Goal: Task Accomplishment & Management: Complete application form

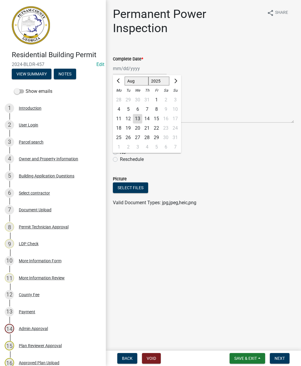
select select "8"
select select "2025"
click at [140, 119] on div "13" at bounding box center [137, 118] width 9 height 9
type input "[DATE]"
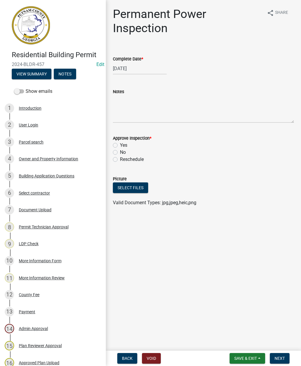
click at [120, 145] on label "Yes" at bounding box center [123, 145] width 7 height 7
click at [120, 145] on input "Yes" at bounding box center [122, 144] width 4 height 4
radio input "true"
click at [280, 357] on span "Next" at bounding box center [280, 358] width 10 height 5
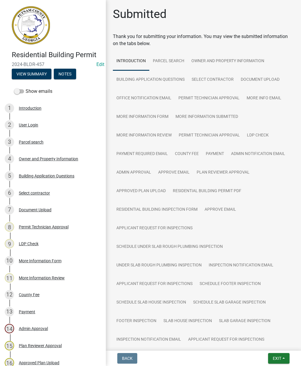
click at [281, 355] on button "Exit" at bounding box center [278, 358] width 21 height 11
click at [268, 342] on button "Save & Exit" at bounding box center [266, 343] width 47 height 14
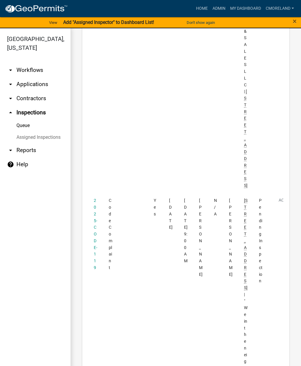
scroll to position [1098, 0]
click at [96, 198] on link "2025-CODE-119" at bounding box center [96, 234] width 4 height 72
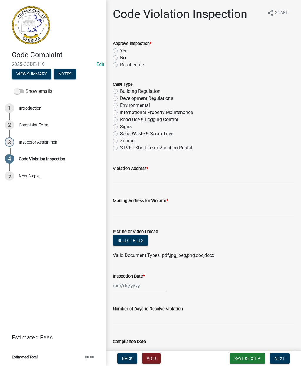
click at [120, 50] on label "Yes" at bounding box center [123, 50] width 7 height 7
click at [120, 50] on input "Yes" at bounding box center [122, 49] width 4 height 4
radio input "true"
click at [120, 141] on label "Zoning" at bounding box center [127, 140] width 15 height 7
click at [120, 141] on input "Zoning" at bounding box center [122, 139] width 4 height 4
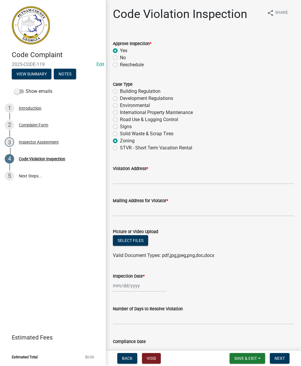
radio input "true"
click at [127, 175] on input "Violation Address *" at bounding box center [203, 178] width 181 height 12
click at [63, 208] on div "Code Complaint 2025-CODE-119 Edit View Summary Notes Show emails 1 Introduction…" at bounding box center [53, 183] width 106 height 366
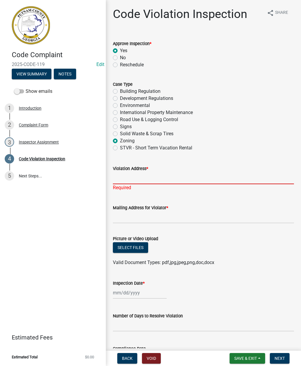
click at [125, 174] on input "Violation Address *" at bounding box center [203, 178] width 181 height 12
click at [39, 123] on div "Complaint Form" at bounding box center [33, 125] width 29 height 4
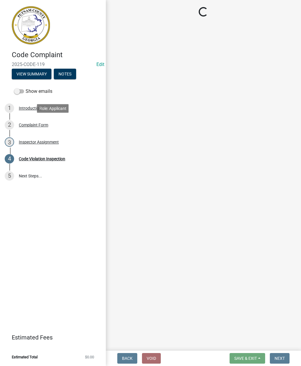
select select "76170ab1-b25a-468b-8231-d5eb0e85b261"
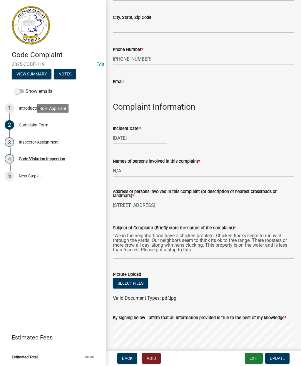
scroll to position [156, 0]
click at [126, 168] on input "N/A" at bounding box center [203, 170] width 181 height 12
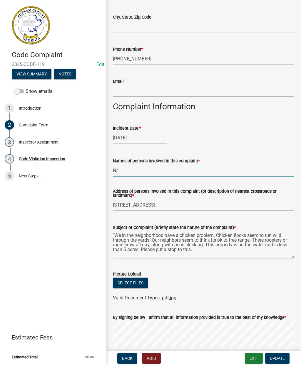
type input "N"
click at [142, 166] on input "Nicholas" at bounding box center [203, 170] width 181 height 12
click at [133, 171] on input "Nicholas" at bounding box center [203, 170] width 181 height 12
type input "[PERSON_NAME]"
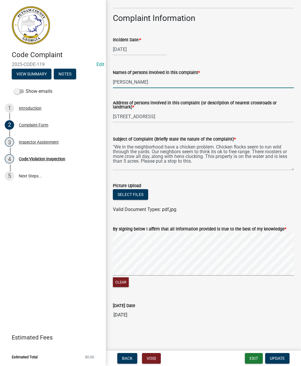
scroll to position [244, 0]
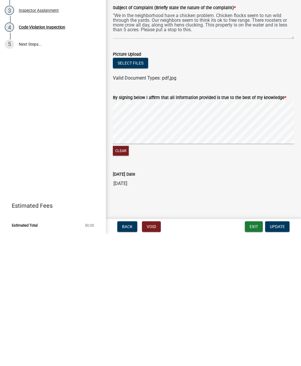
click at [282, 356] on span "Update" at bounding box center [277, 358] width 15 height 5
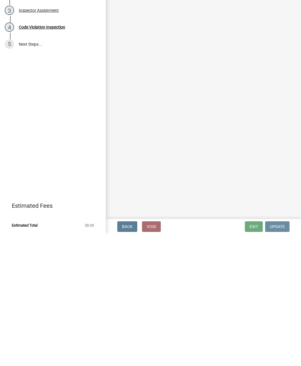
scroll to position [0, 0]
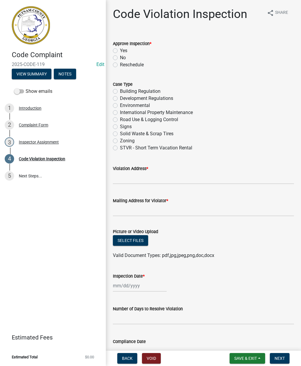
click at [120, 50] on label "Yes" at bounding box center [123, 50] width 7 height 7
click at [120, 50] on input "Yes" at bounding box center [122, 49] width 4 height 4
radio input "true"
click at [120, 140] on label "Zoning" at bounding box center [127, 140] width 15 height 7
click at [120, 140] on input "Zoning" at bounding box center [122, 139] width 4 height 4
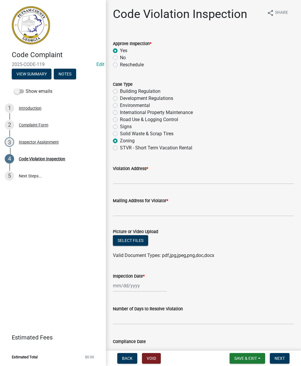
radio input "true"
click at [121, 176] on input "Violation Address *" at bounding box center [203, 178] width 181 height 12
type input "278 S. Steel Bridge Rd"
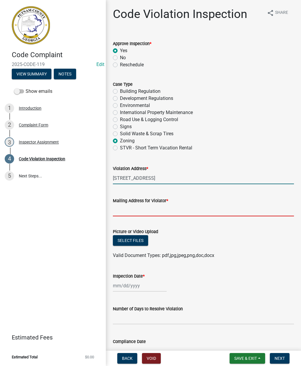
click at [124, 206] on input "Mailing Address for Violator *" at bounding box center [203, 210] width 181 height 12
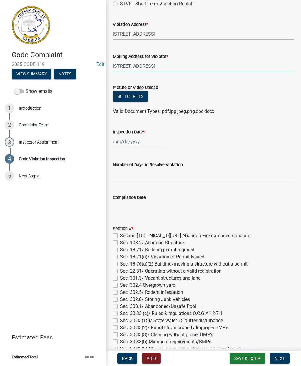
scroll to position [144, 0]
type input "278 S. Steel Bridge Rd"
click at [126, 140] on div at bounding box center [140, 141] width 54 height 12
select select "8"
select select "2025"
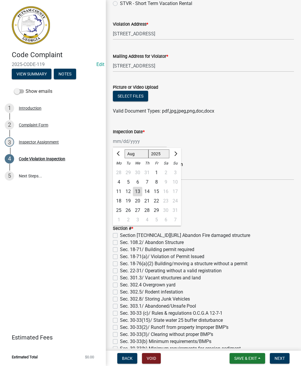
click at [137, 190] on div "13" at bounding box center [137, 191] width 9 height 9
type input "[DATE]"
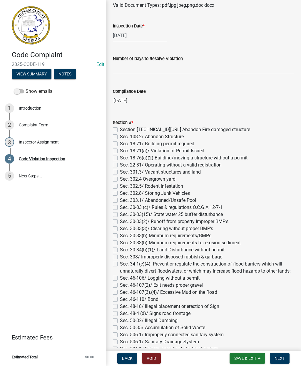
scroll to position [249, 0]
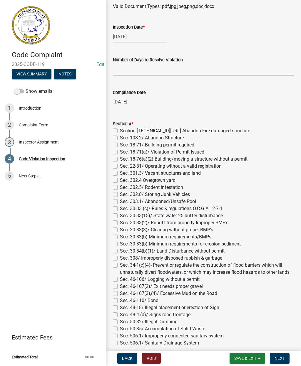
click at [120, 69] on input "text" at bounding box center [203, 69] width 181 height 12
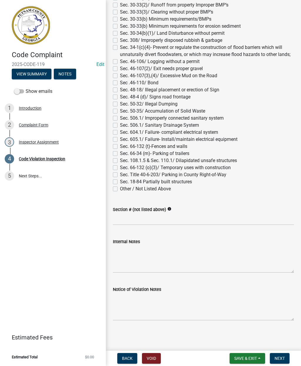
scroll to position [466, 0]
type input "60"
click at [120, 190] on label "Other / Not Listed Above" at bounding box center [145, 188] width 51 height 7
click at [120, 189] on input "Other / Not Listed Above" at bounding box center [122, 187] width 4 height 4
checkbox input "true"
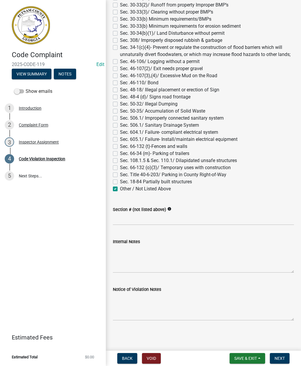
checkbox input "false"
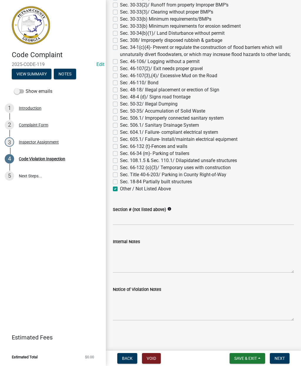
checkbox input "false"
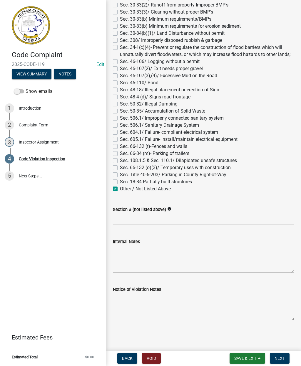
checkbox input "false"
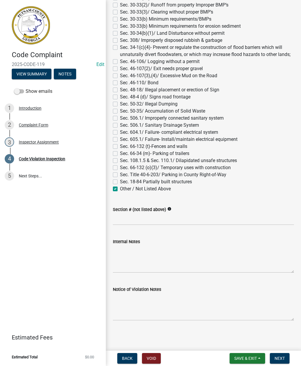
checkbox input "false"
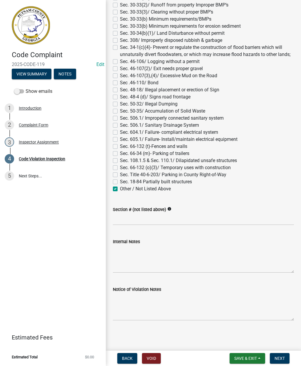
checkbox input "false"
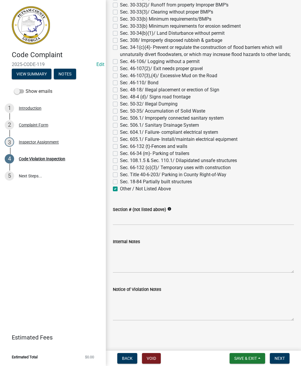
checkbox input "false"
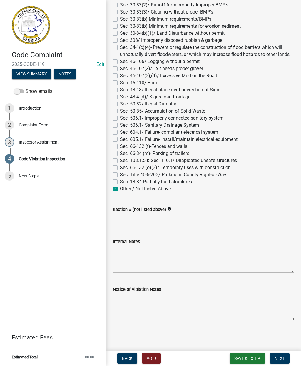
checkbox input "false"
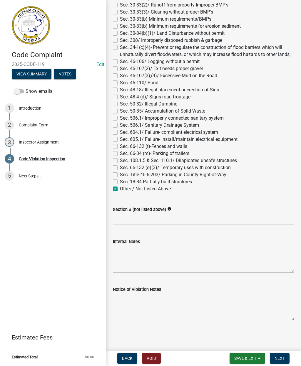
checkbox input "false"
checkbox input "true"
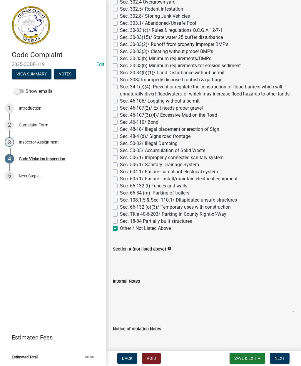
scroll to position [427, 0]
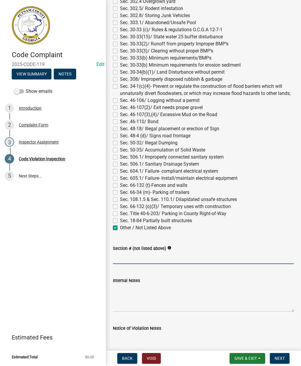
click at [122, 257] on input "Section # (not listed above)" at bounding box center [203, 258] width 181 height 12
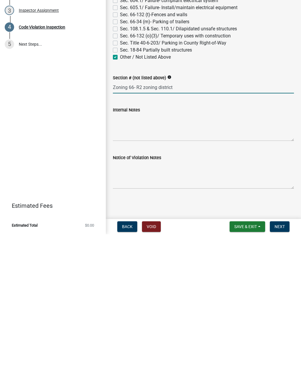
scroll to position [466, 0]
type input "Zoning 66- R2 zoning district"
click at [184, 293] on textarea "Notice of Violation Notes" at bounding box center [203, 307] width 181 height 28
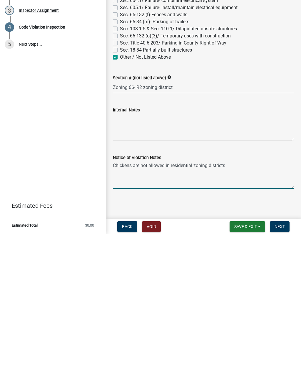
type textarea "Chickens are not allowed in residential zoning districts."
click at [281, 356] on span "Next" at bounding box center [280, 358] width 10 height 5
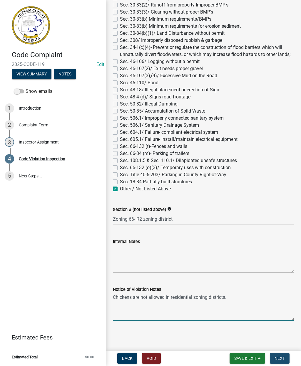
scroll to position [0, 0]
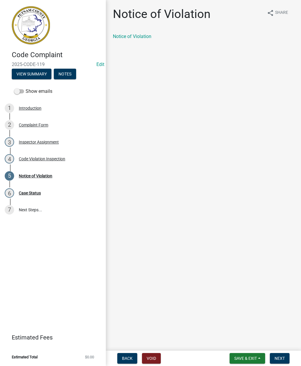
click at [127, 39] on link "Notice of Violation" at bounding box center [132, 37] width 39 height 6
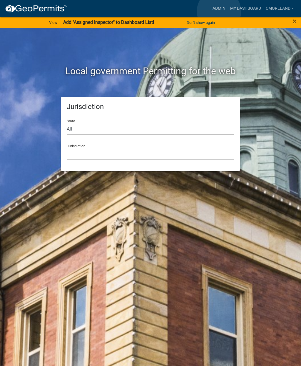
click at [219, 11] on link "Admin" at bounding box center [219, 8] width 18 height 11
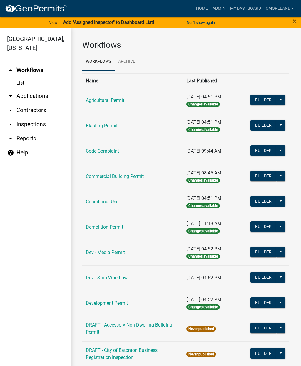
click at [46, 129] on link "arrow_drop_down Inspections" at bounding box center [35, 124] width 71 height 14
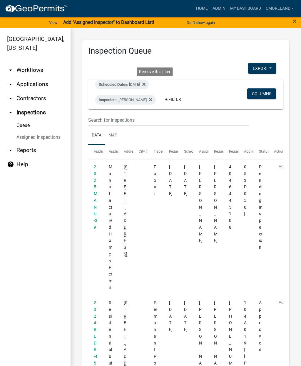
click at [146, 84] on icon at bounding box center [143, 84] width 3 height 5
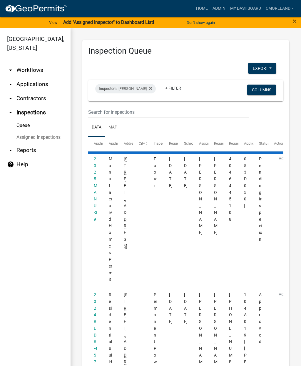
select select "2: 50"
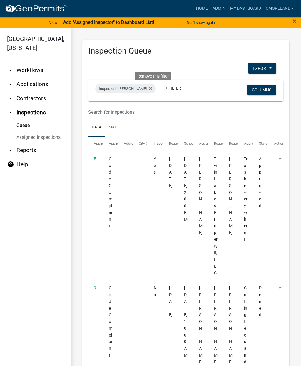
click at [152, 92] on fa-icon at bounding box center [150, 88] width 6 height 9
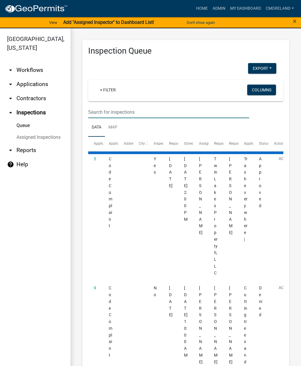
click at [150, 112] on input "text" at bounding box center [168, 112] width 161 height 12
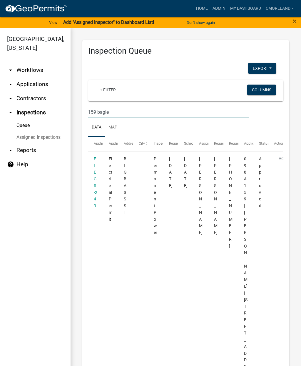
type input "159 bagley"
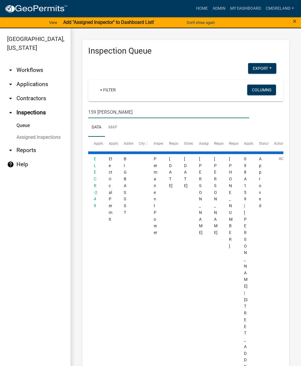
select select "2: 50"
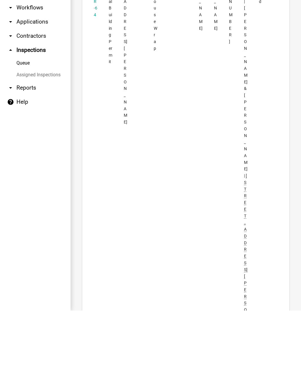
scroll to position [2151, 0]
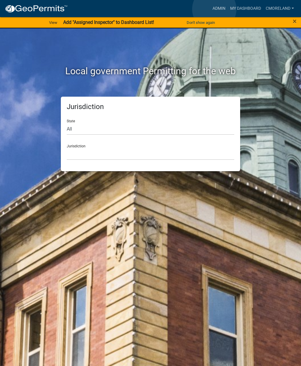
click at [215, 9] on link "Admin" at bounding box center [219, 8] width 18 height 11
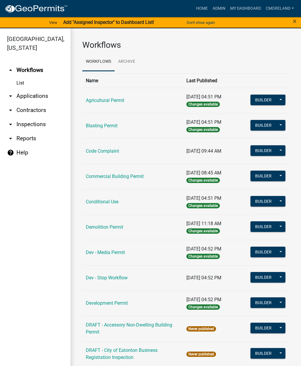
click at [31, 127] on link "arrow_drop_down Inspections" at bounding box center [35, 124] width 71 height 14
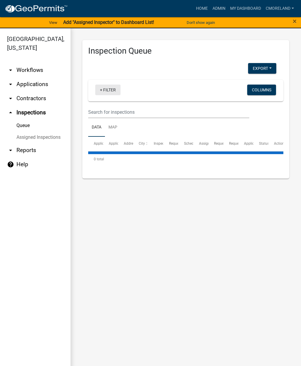
click at [111, 90] on link "+ Filter" at bounding box center [107, 89] width 25 height 11
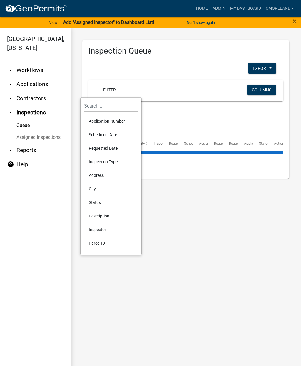
click at [101, 135] on li "Scheduled Date" at bounding box center [111, 135] width 54 height 14
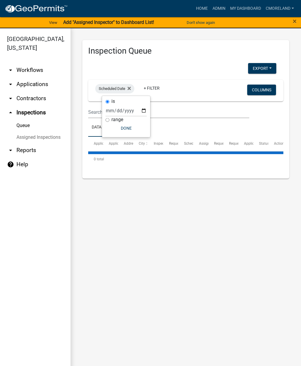
select select "2: 50"
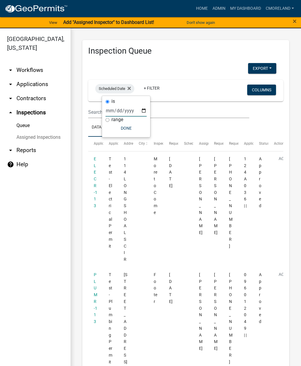
click at [119, 107] on input "date" at bounding box center [126, 110] width 41 height 12
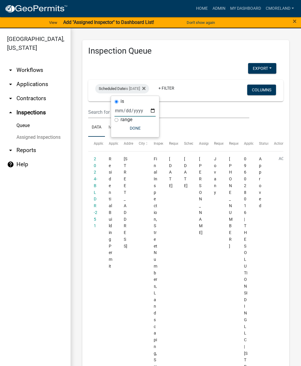
type input "2025-08-11"
select select "2: 50"
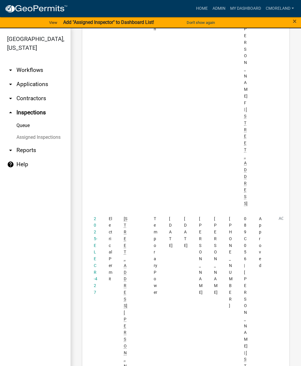
scroll to position [270, 0]
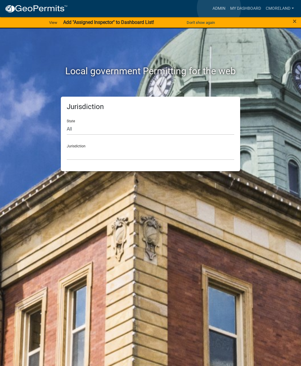
click at [219, 8] on link "Admin" at bounding box center [219, 8] width 18 height 11
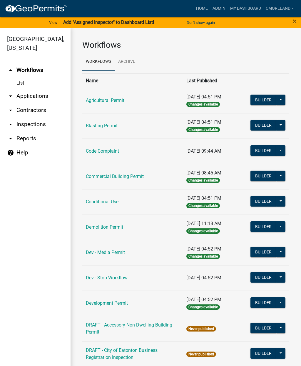
click at [43, 127] on link "arrow_drop_down Inspections" at bounding box center [35, 124] width 71 height 14
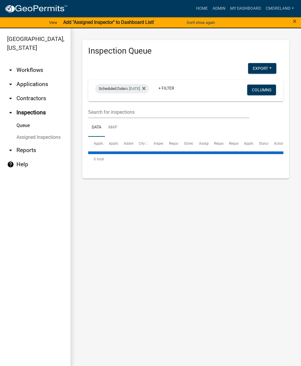
select select "2: 50"
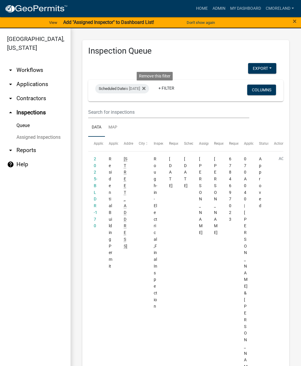
click at [146, 91] on fa-icon at bounding box center [143, 88] width 6 height 9
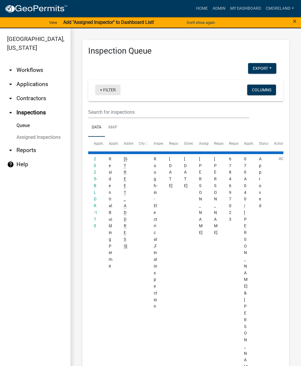
click at [108, 87] on link "+ Filter" at bounding box center [107, 89] width 25 height 11
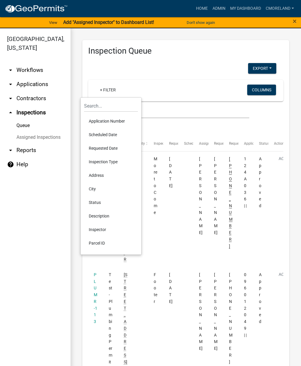
click at [101, 135] on li "Scheduled Date" at bounding box center [111, 135] width 54 height 14
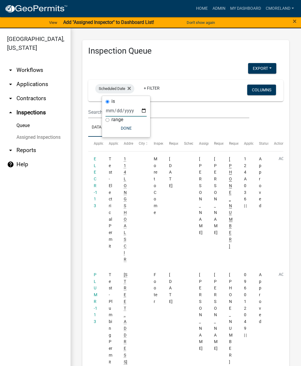
click at [117, 113] on input "date" at bounding box center [126, 110] width 41 height 12
type input "[DATE]"
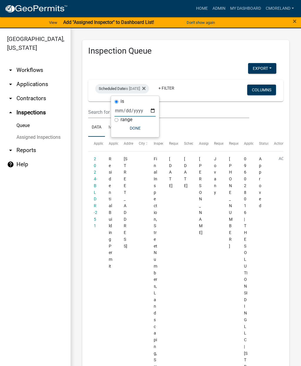
click at [127, 127] on button "Done" at bounding box center [135, 128] width 41 height 11
click at [179, 92] on link "+ Filter" at bounding box center [166, 88] width 25 height 11
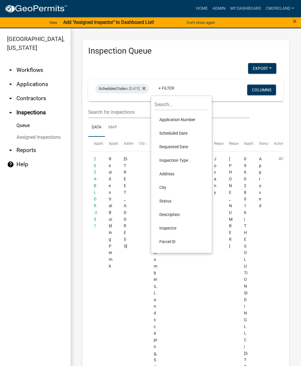
click at [183, 230] on li "Inspector" at bounding box center [182, 228] width 54 height 14
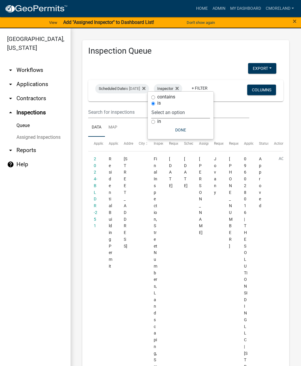
click at [210, 109] on select "Select an option None [PERSON_NAME] [PERSON_NAME] [PERSON_NAME] [PERSON_NAME] […" at bounding box center [181, 112] width 59 height 12
select select "a0ea4169-8540-4a2c-b9f4-cf4c1ffdeb95"
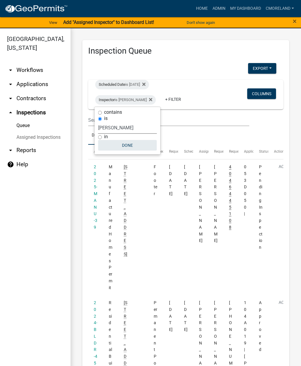
click at [140, 147] on button "Done" at bounding box center [127, 145] width 59 height 11
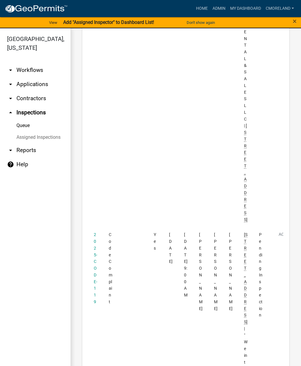
scroll to position [1065, 0]
click at [94, 232] on link "2025-CODE-119" at bounding box center [96, 268] width 4 height 72
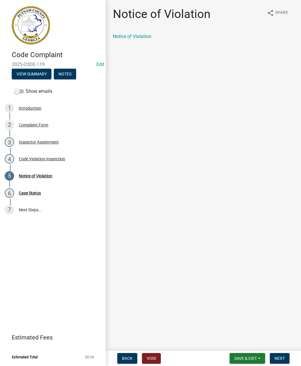
click at [250, 353] on button "Save & Exit" at bounding box center [248, 358] width 36 height 11
click at [242, 338] on button "Save & Exit" at bounding box center [241, 343] width 47 height 14
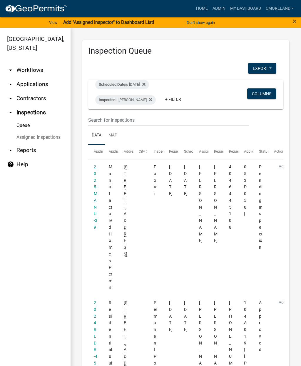
click at [152, 99] on icon at bounding box center [150, 99] width 3 height 5
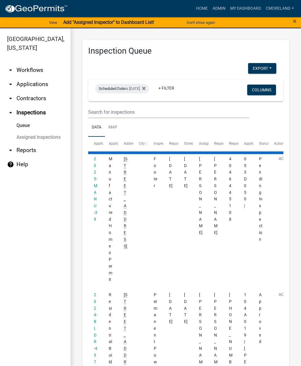
click at [149, 88] on div "Scheduled Date is [DATE]" at bounding box center [122, 88] width 54 height 9
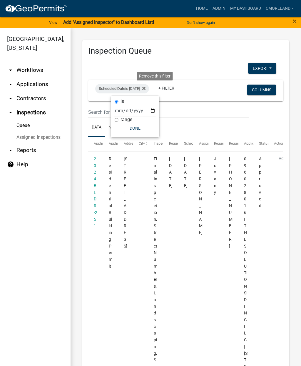
click at [146, 87] on icon at bounding box center [143, 88] width 3 height 5
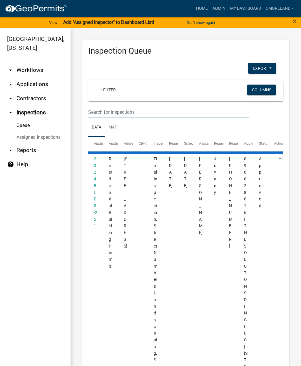
click at [97, 111] on input "text" at bounding box center [168, 112] width 161 height 12
type input "1"
select select "2: 50"
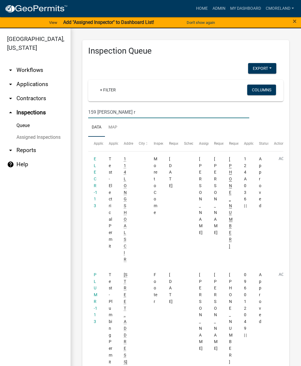
type input "159 bagley rd"
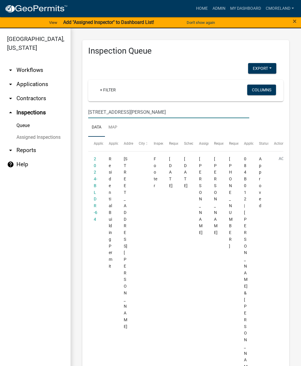
select select "2: 50"
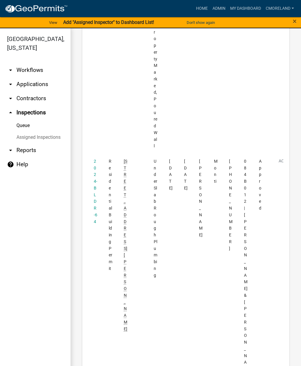
scroll to position [939, 0]
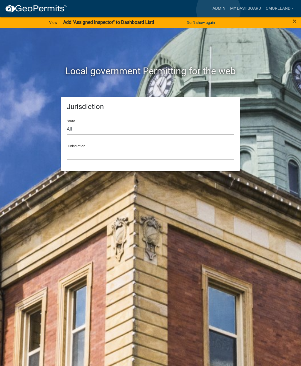
click at [219, 10] on link "Admin" at bounding box center [219, 8] width 18 height 11
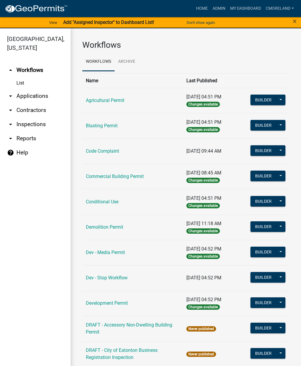
click at [47, 127] on link "arrow_drop_down Inspections" at bounding box center [35, 124] width 71 height 14
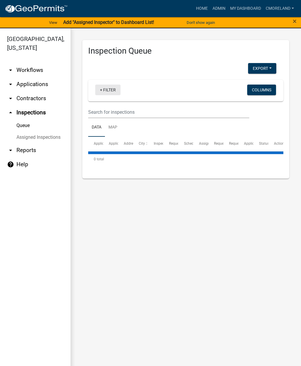
click at [115, 90] on link "+ Filter" at bounding box center [107, 89] width 25 height 11
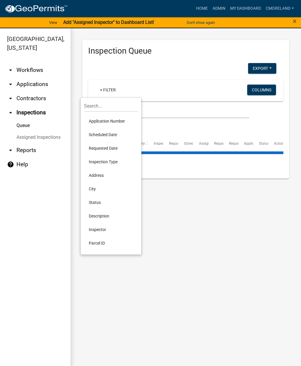
click at [117, 136] on li "Scheduled Date" at bounding box center [111, 135] width 54 height 14
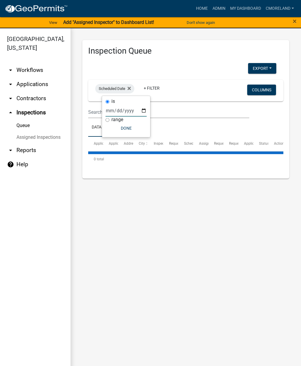
click at [125, 111] on input "date" at bounding box center [126, 110] width 41 height 12
type input "[DATE]"
select select "2: 50"
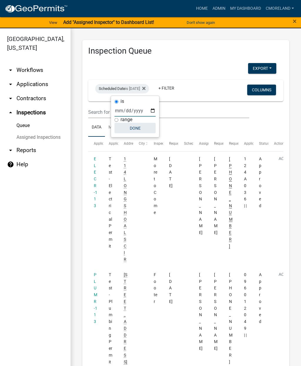
click at [139, 129] on button "Done" at bounding box center [135, 128] width 41 height 11
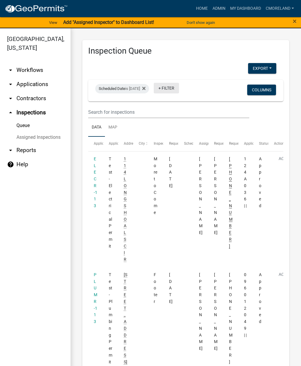
click at [179, 88] on link "+ Filter" at bounding box center [166, 88] width 25 height 11
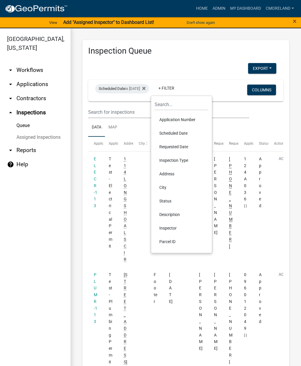
click at [182, 225] on li "Inspector" at bounding box center [182, 228] width 54 height 14
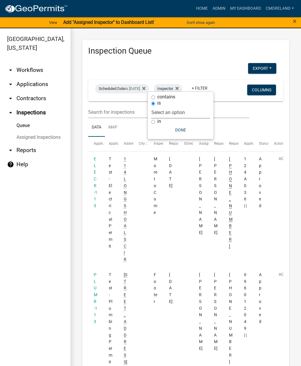
click at [199, 113] on select "Select an option None [PERSON_NAME] [PERSON_NAME] [PERSON_NAME] [PERSON_NAME] […" at bounding box center [181, 112] width 59 height 12
select select "a0ea4169-8540-4a2c-b9f4-cf4c1ffdeb95"
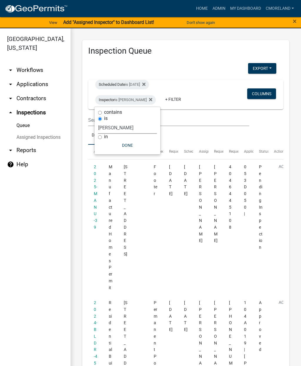
click at [144, 147] on button "Done" at bounding box center [127, 145] width 59 height 11
click at [156, 100] on div "Inspector is [PERSON_NAME]" at bounding box center [125, 99] width 61 height 9
select select "a0ea4169-8540-4a2c-b9f4-cf4c1ffdeb95"
click at [152, 100] on icon at bounding box center [150, 99] width 3 height 5
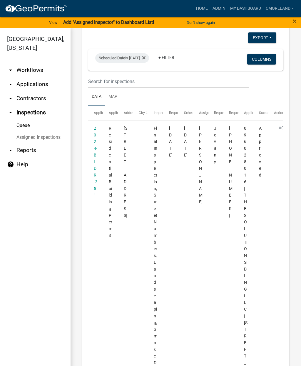
scroll to position [26, 0]
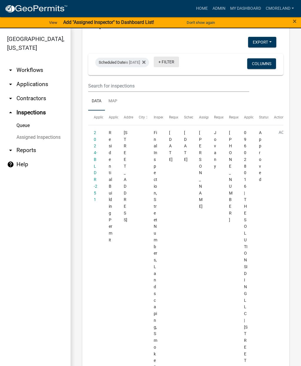
click at [179, 60] on link "+ Filter" at bounding box center [166, 62] width 25 height 11
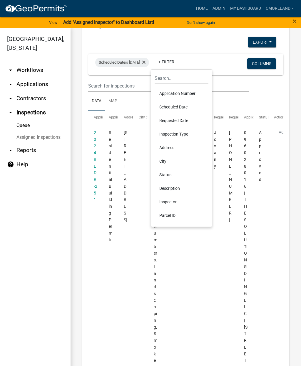
click at [148, 60] on div "Scheduled Date is [DATE]" at bounding box center [122, 62] width 54 height 9
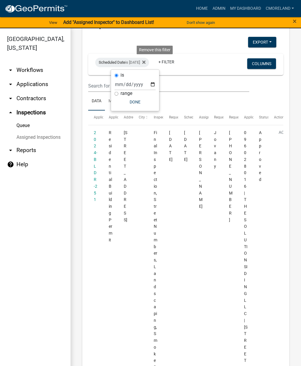
click at [146, 67] on fa-icon at bounding box center [143, 62] width 6 height 9
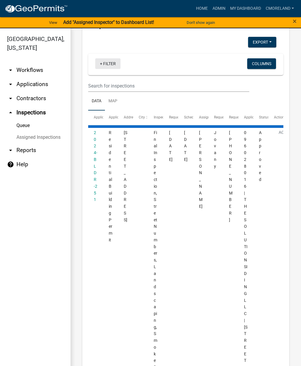
click at [111, 67] on link "+ Filter" at bounding box center [107, 63] width 25 height 11
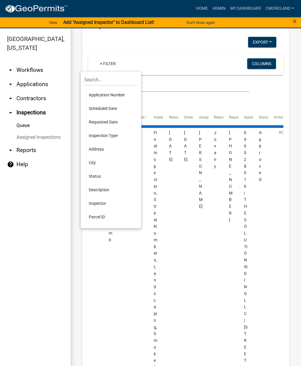
select select "2: 50"
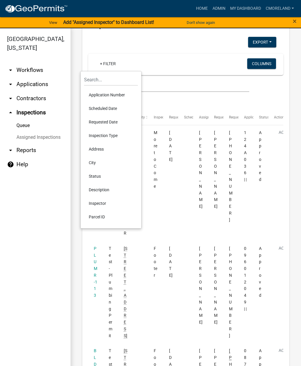
click at [101, 126] on li "Requested Date" at bounding box center [111, 122] width 54 height 14
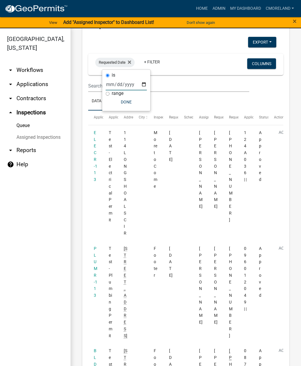
click at [118, 85] on input "date" at bounding box center [126, 84] width 41 height 12
type input "2025-08-13"
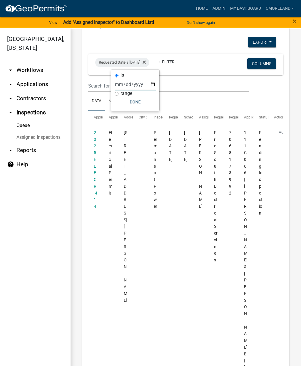
click at [131, 104] on button "Done" at bounding box center [135, 102] width 41 height 11
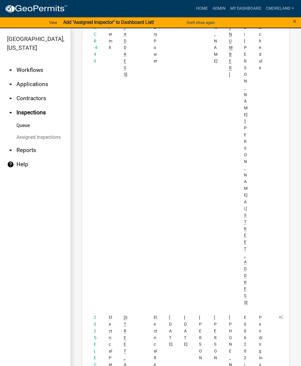
scroll to position [1020, 0]
click at [96, 315] on link "2025-ELECR-442" at bounding box center [96, 354] width 4 height 78
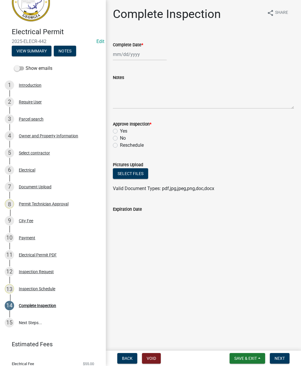
scroll to position [30, 0]
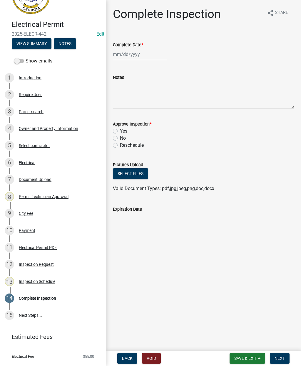
click at [38, 280] on div "Inspection Schedule" at bounding box center [37, 281] width 36 height 4
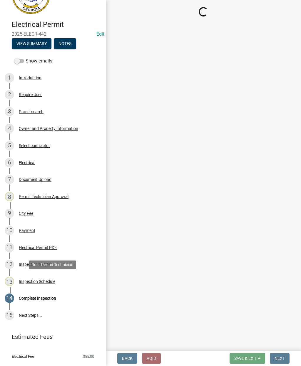
select select "a0ea4169-8540-4a2c-b9f4-cf4c1ffdeb95"
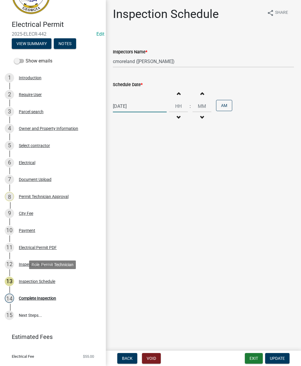
click at [127, 105] on div "08/14/2025" at bounding box center [140, 106] width 54 height 12
select select "8"
select select "2025"
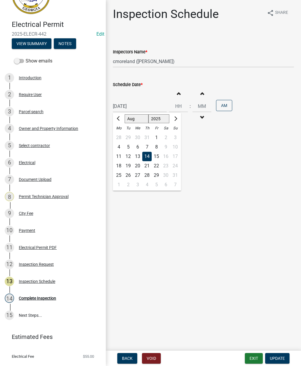
click at [140, 156] on div "13" at bounding box center [137, 156] width 9 height 9
type input "08/13/2025"
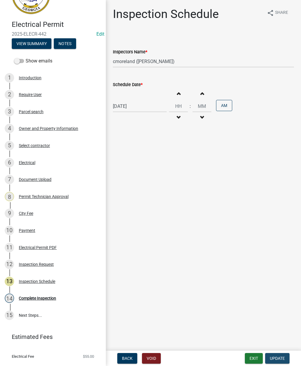
click at [276, 357] on span "Update" at bounding box center [277, 358] width 15 height 5
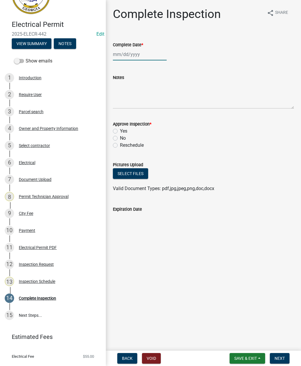
click at [134, 53] on div at bounding box center [140, 54] width 54 height 12
select select "8"
select select "2025"
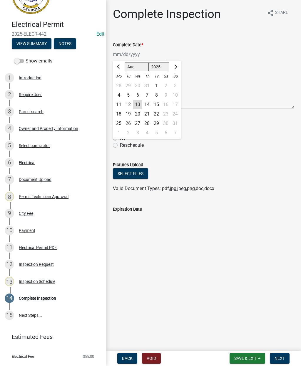
click at [140, 103] on div "13" at bounding box center [137, 104] width 9 height 9
type input "08/13/2025"
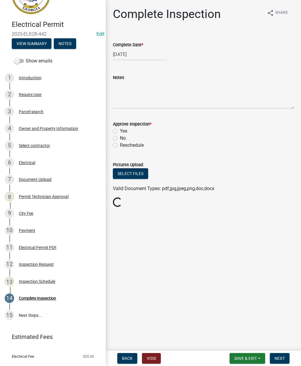
click at [120, 130] on label "Yes" at bounding box center [123, 130] width 7 height 7
click at [120, 130] on input "Yes" at bounding box center [122, 129] width 4 height 4
radio input "true"
click at [278, 356] on span "Next" at bounding box center [280, 358] width 10 height 5
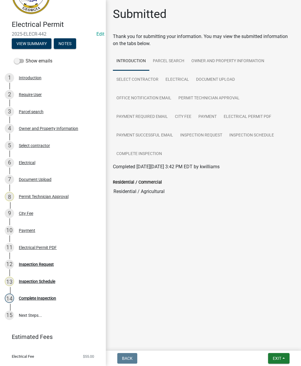
scroll to position [0, 0]
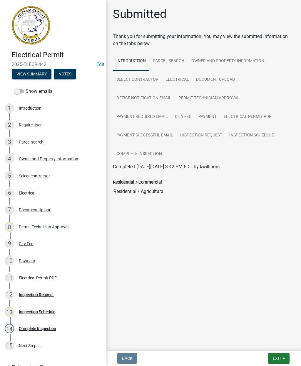
click at [282, 357] on span "Exit" at bounding box center [277, 358] width 9 height 5
click at [278, 356] on span "Exit" at bounding box center [277, 358] width 9 height 5
click at [275, 360] on span "Exit" at bounding box center [277, 358] width 9 height 5
click at [260, 340] on button "Save & Exit" at bounding box center [266, 343] width 47 height 14
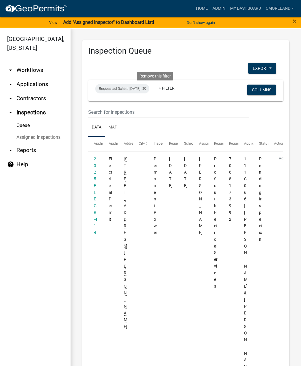
click at [146, 89] on icon at bounding box center [144, 88] width 3 height 5
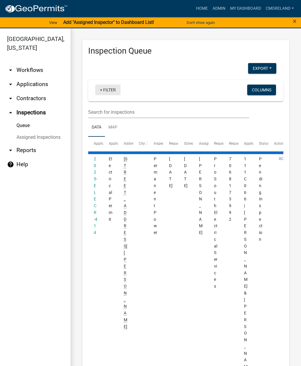
click at [114, 92] on link "+ Filter" at bounding box center [107, 89] width 25 height 11
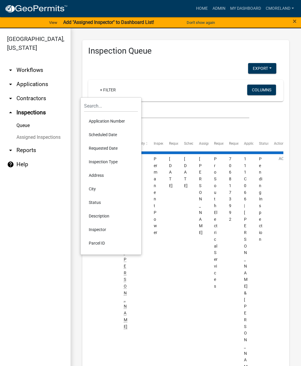
click at [100, 133] on li "Scheduled Date" at bounding box center [111, 135] width 54 height 14
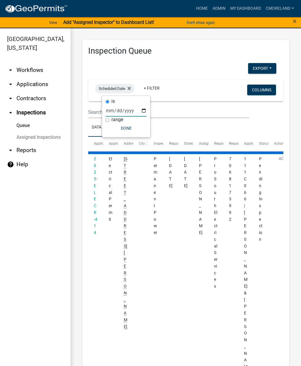
click at [122, 111] on input "date" at bounding box center [126, 110] width 41 height 12
type input "2025-08-13"
click at [127, 132] on button "Done" at bounding box center [135, 128] width 41 height 11
click at [178, 89] on link "+ Filter" at bounding box center [166, 88] width 25 height 11
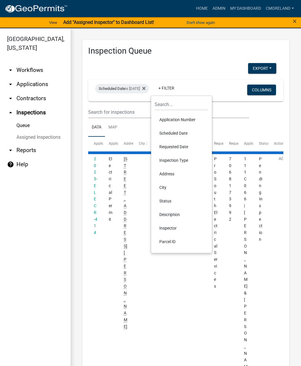
click at [169, 227] on li "Inspector" at bounding box center [182, 228] width 54 height 14
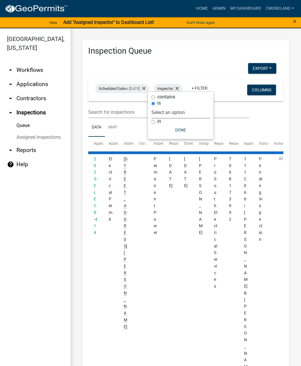
click at [194, 111] on select "Select an option None Michele Rivera Dorothy Evans Kenteria Williams Jerry Stok…" at bounding box center [181, 112] width 59 height 12
select select "a0ea4169-8540-4a2c-b9f4-cf4c1ffdeb95"
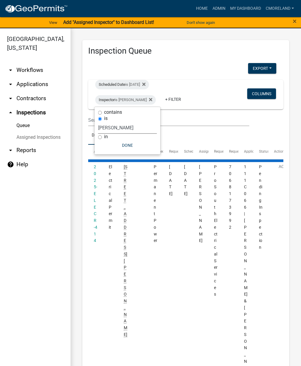
click at [129, 144] on button "Done" at bounding box center [127, 145] width 59 height 11
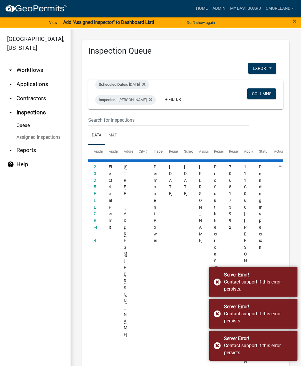
click at [216, 280] on div "Server Error! Contact support if this error persists." at bounding box center [254, 282] width 88 height 30
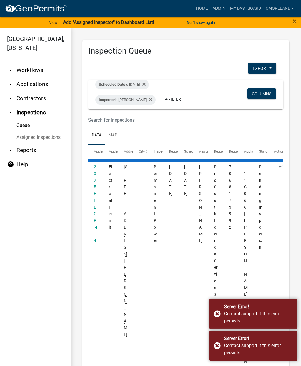
click at [220, 314] on div "Server Error! Contact support if this error persists." at bounding box center [254, 313] width 88 height 30
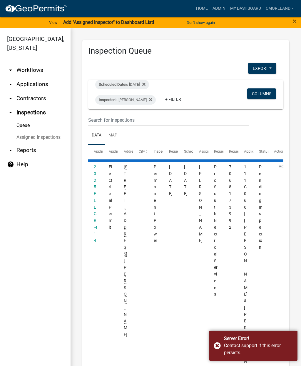
click at [219, 346] on div "Server Error! Contact support if this error persists." at bounding box center [254, 345] width 88 height 30
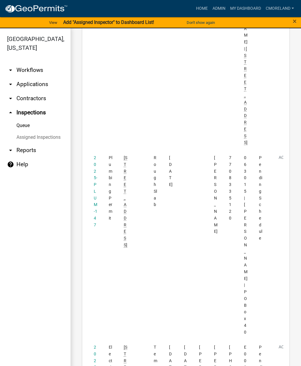
scroll to position [663, 0]
click at [94, 154] on link "2025-PLUM-147" at bounding box center [96, 190] width 4 height 72
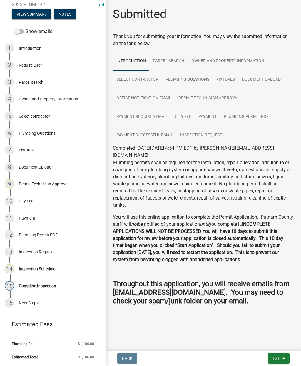
scroll to position [60, 0]
click at [37, 270] on div "Inspection Schedule" at bounding box center [37, 268] width 36 height 4
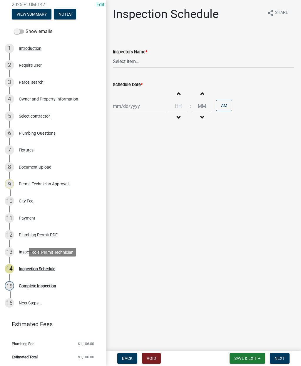
click at [146, 63] on select "Select Item... mrivera (Michele Rivera) jstokes (Jerry Stokes) asmith105 (Antho…" at bounding box center [203, 61] width 181 height 12
select select "07642ab0-564c-47bb-824b-0ccf2da83593"
click at [125, 109] on div at bounding box center [140, 106] width 54 height 12
select select "8"
select select "2025"
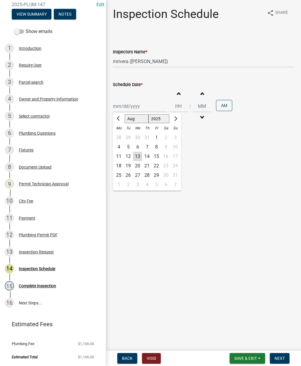
click at [147, 154] on div "14" at bounding box center [146, 156] width 9 height 9
type input "08/14/2025"
click at [279, 356] on span "Next" at bounding box center [280, 358] width 10 height 5
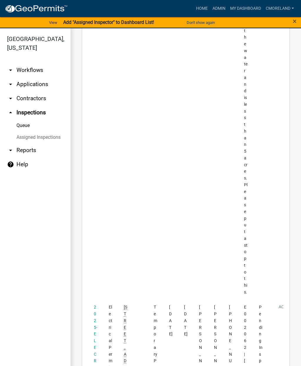
scroll to position [2439, 0]
click at [94, 305] on link "2025-ELECR-440" at bounding box center [96, 344] width 4 height 78
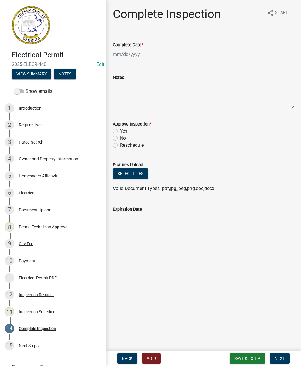
click at [127, 57] on div at bounding box center [140, 54] width 54 height 12
select select "8"
select select "2025"
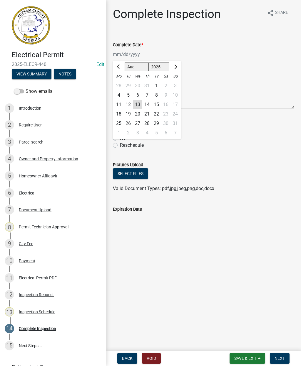
click at [139, 105] on div "13" at bounding box center [137, 104] width 9 height 9
type input "08/13/2025"
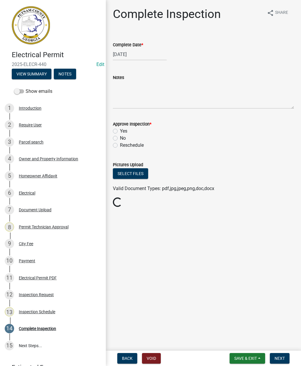
click at [120, 133] on label "Yes" at bounding box center [123, 130] width 7 height 7
click at [120, 131] on input "Yes" at bounding box center [122, 129] width 4 height 4
radio input "true"
click at [281, 361] on button "Next" at bounding box center [280, 358] width 20 height 11
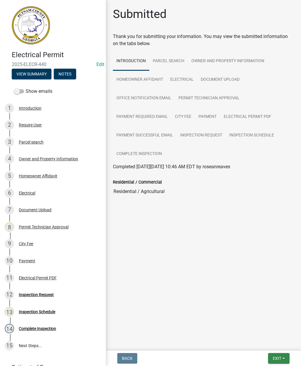
click at [278, 357] on span "Exit" at bounding box center [277, 358] width 9 height 5
click at [263, 346] on button "Save & Exit" at bounding box center [266, 343] width 47 height 14
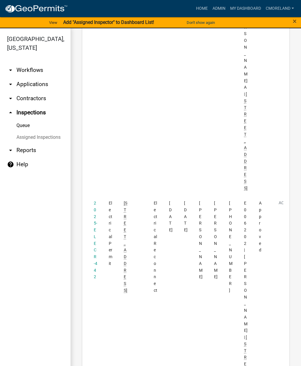
scroll to position [2873, 0]
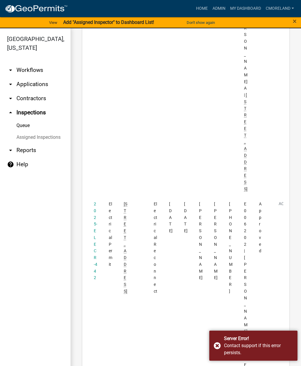
click at [217, 346] on div "Server Error! Contact support if this error persists." at bounding box center [254, 345] width 88 height 30
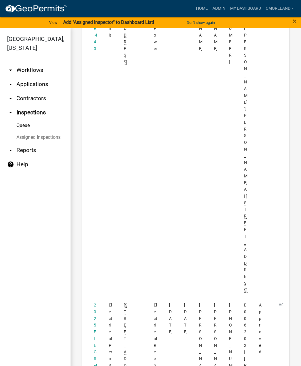
scroll to position [2771, 0]
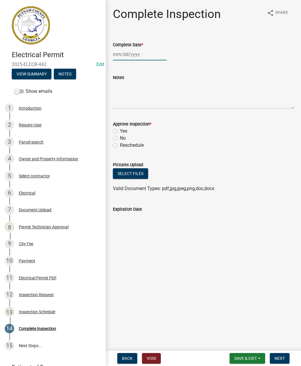
click at [127, 58] on div at bounding box center [140, 54] width 54 height 12
select select "8"
select select "2025"
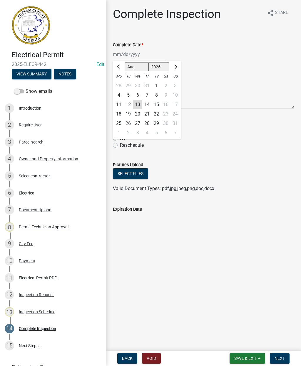
click at [137, 104] on div "13" at bounding box center [137, 104] width 9 height 9
type input "08/13/2025"
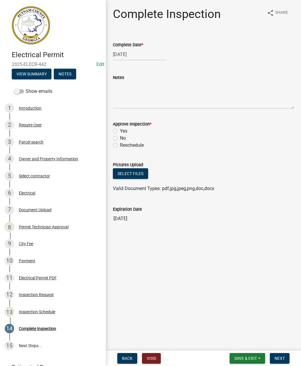
click at [120, 133] on label "Yes" at bounding box center [123, 130] width 7 height 7
click at [120, 131] on input "Yes" at bounding box center [122, 129] width 4 height 4
radio input "true"
click at [282, 358] on span "Next" at bounding box center [280, 358] width 10 height 5
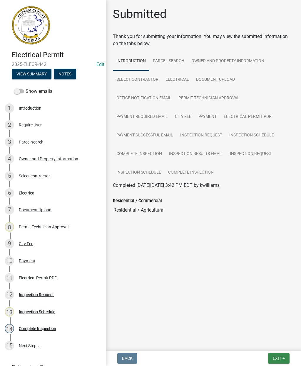
click at [283, 356] on button "Exit" at bounding box center [278, 358] width 21 height 11
click at [275, 341] on button "Save & Exit" at bounding box center [266, 343] width 47 height 14
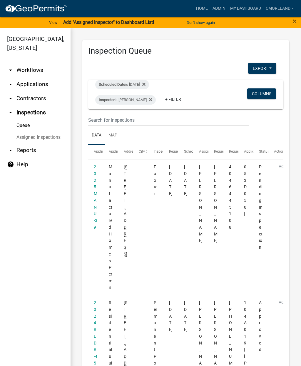
click at [146, 84] on icon at bounding box center [143, 83] width 3 height 3
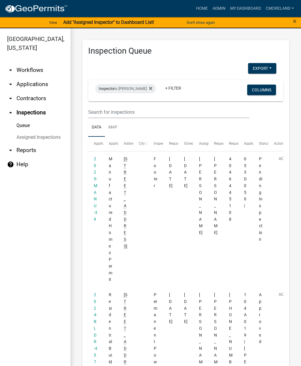
select select "2: 50"
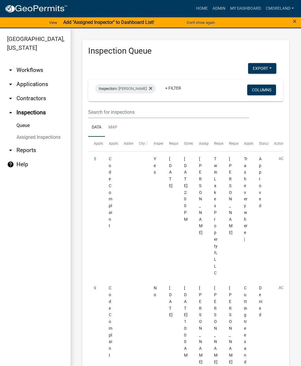
click at [152, 100] on div "Inspector is Cedrick Moreland + Filter Columns" at bounding box center [186, 90] width 190 height 21
click at [152, 92] on fa-icon at bounding box center [150, 88] width 6 height 9
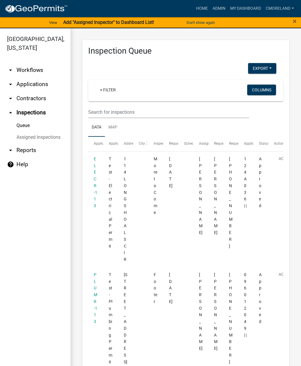
click at [31, 85] on link "arrow_drop_down Applications" at bounding box center [35, 84] width 71 height 14
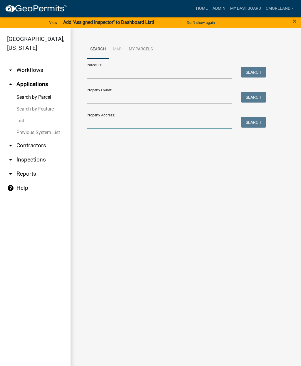
click at [108, 117] on input "Property Address:" at bounding box center [160, 123] width 146 height 12
click at [220, 12] on link "Admin" at bounding box center [219, 8] width 18 height 11
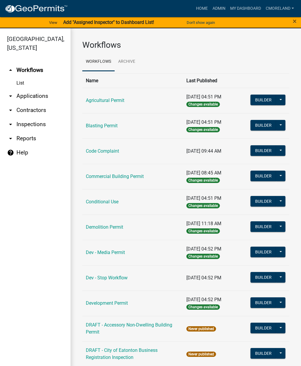
click at [101, 226] on link "Demolition Permit" at bounding box center [104, 227] width 37 height 6
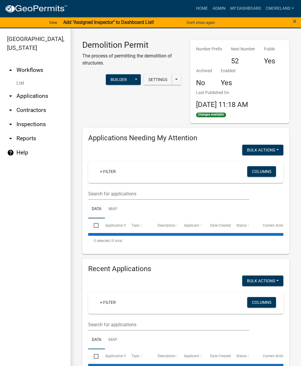
select select "2: 50"
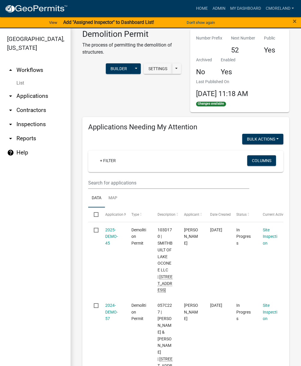
scroll to position [17, 0]
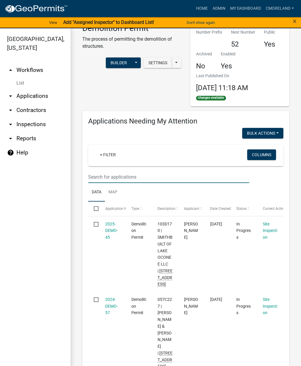
click at [106, 171] on input "text" at bounding box center [168, 177] width 161 height 12
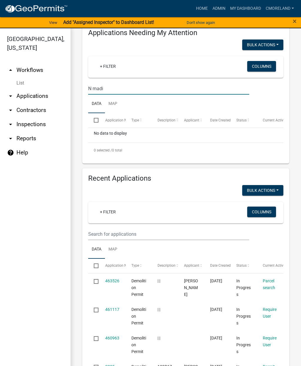
scroll to position [103, 0]
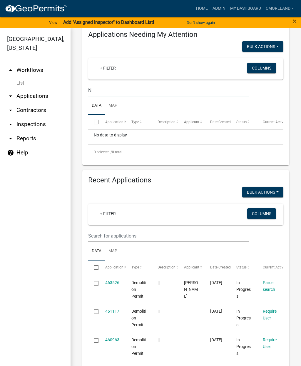
type input "N"
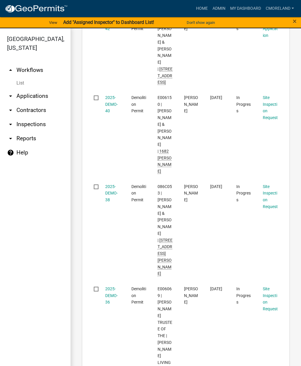
scroll to position [1199, 0]
type input "100 n madison"
click at [111, 286] on link "2025-DEMO-36" at bounding box center [111, 295] width 13 height 18
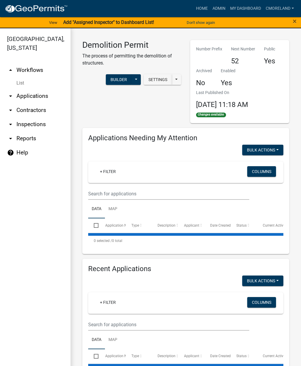
select select "2: 50"
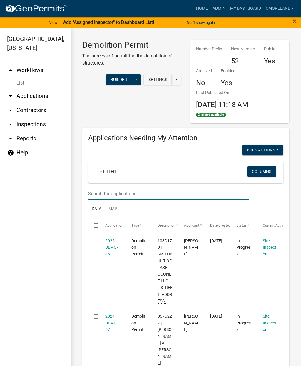
click at [103, 190] on input "text" at bounding box center [168, 193] width 161 height 12
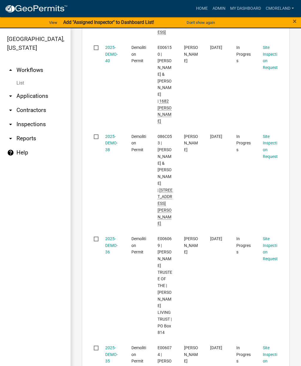
scroll to position [1248, 0]
type input "108 n Madison"
click at [110, 345] on link "2025-DEMO-35" at bounding box center [111, 354] width 13 height 18
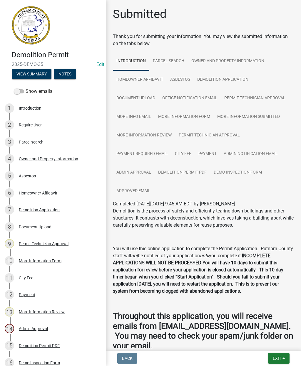
click at [53, 158] on div "Owner and Property Information" at bounding box center [48, 159] width 59 height 4
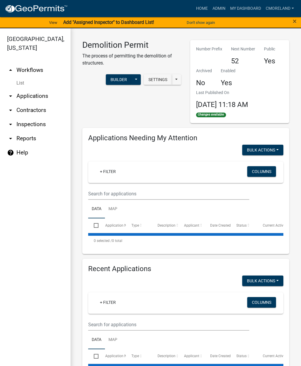
select select "2: 50"
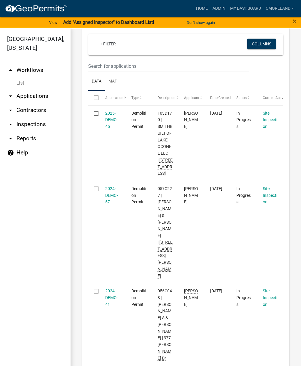
scroll to position [134, 0]
